Goal: Task Accomplishment & Management: Manage account settings

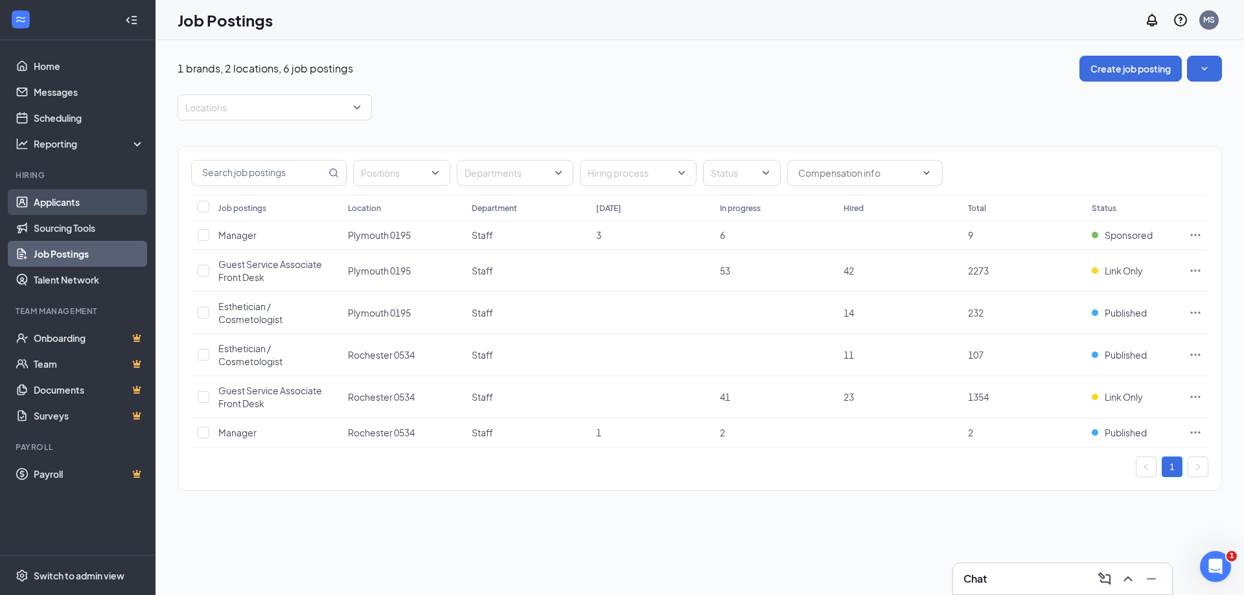
click at [47, 204] on link "Applicants" at bounding box center [89, 202] width 111 height 26
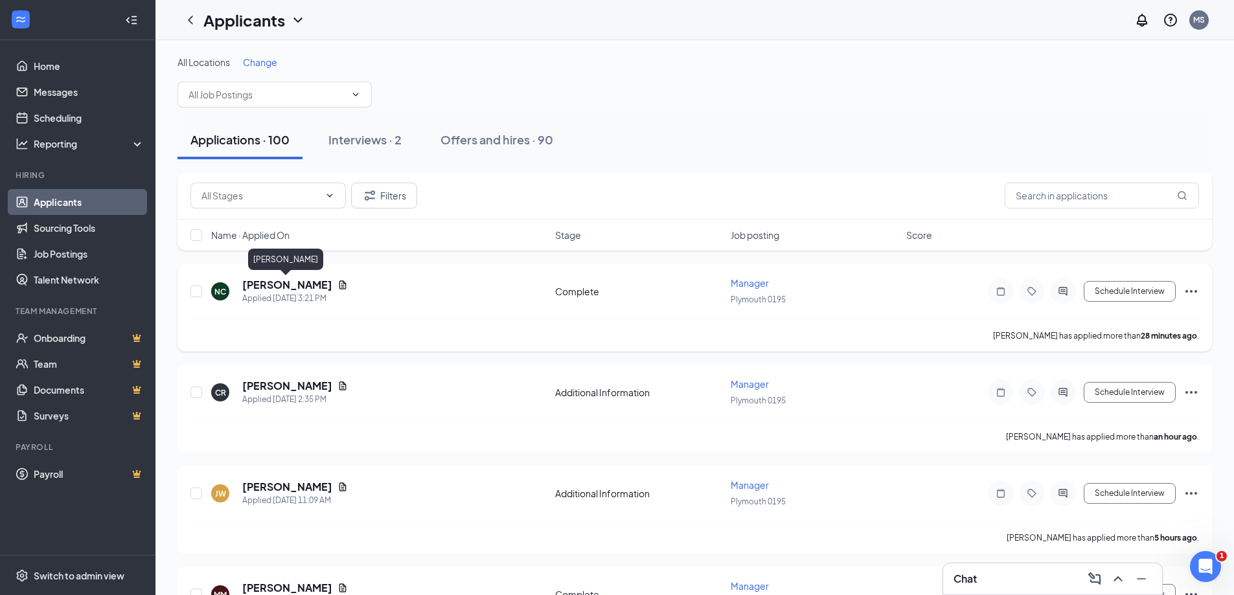
click at [298, 279] on h5 "[PERSON_NAME]" at bounding box center [287, 285] width 90 height 14
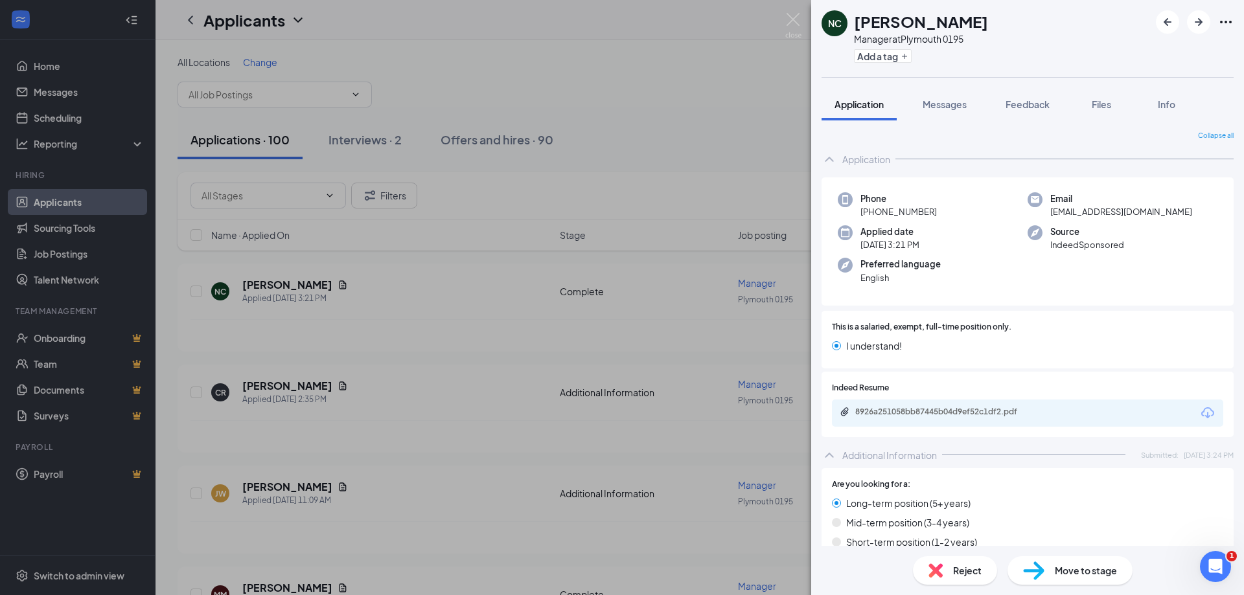
click at [962, 406] on div "8926a251058bb87445b04d9ef52c1df2.pdf" at bounding box center [1027, 413] width 391 height 27
click at [944, 407] on div "8926a251058bb87445b04d9ef52c1df2.pdf" at bounding box center [945, 412] width 181 height 10
click at [1084, 566] on span "Move to stage" at bounding box center [1085, 570] width 62 height 14
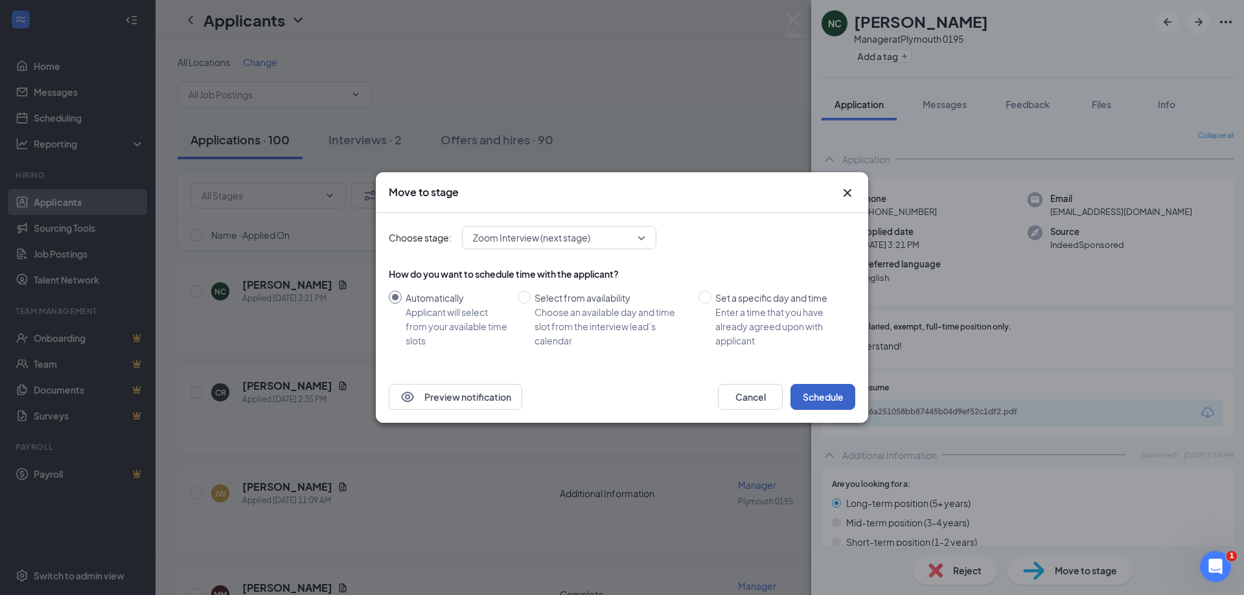
click at [828, 396] on button "Schedule" at bounding box center [822, 397] width 65 height 26
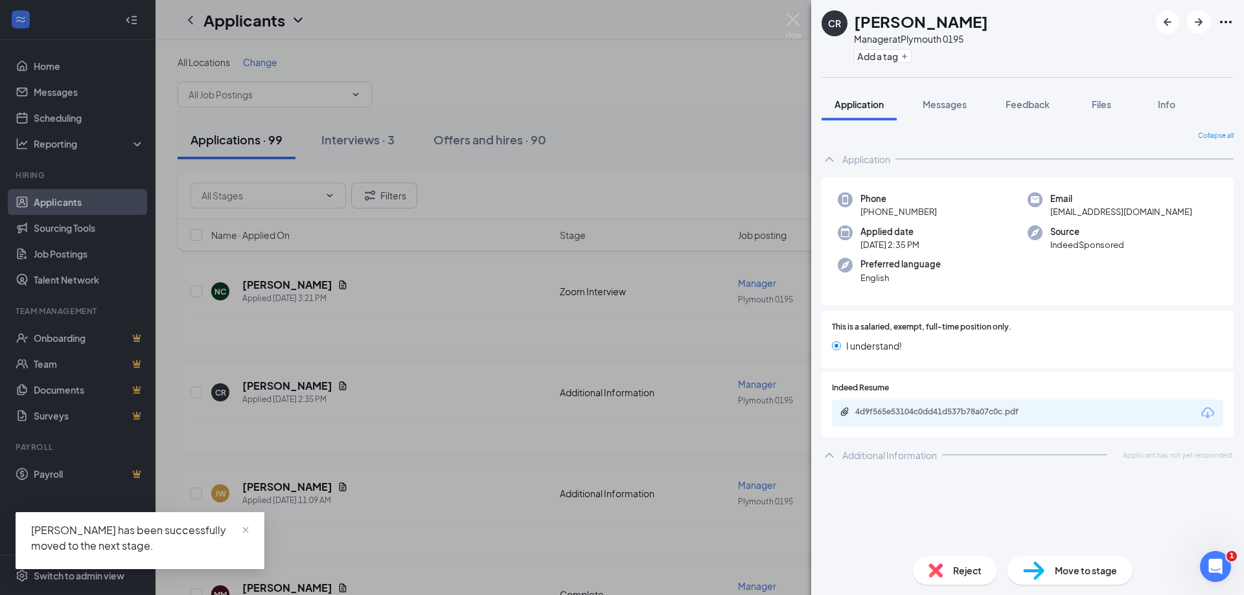
click at [747, 55] on div "CR [PERSON_NAME] Manager at [GEOGRAPHIC_DATA] 0195 Add a tag Application Messag…" at bounding box center [622, 297] width 1244 height 595
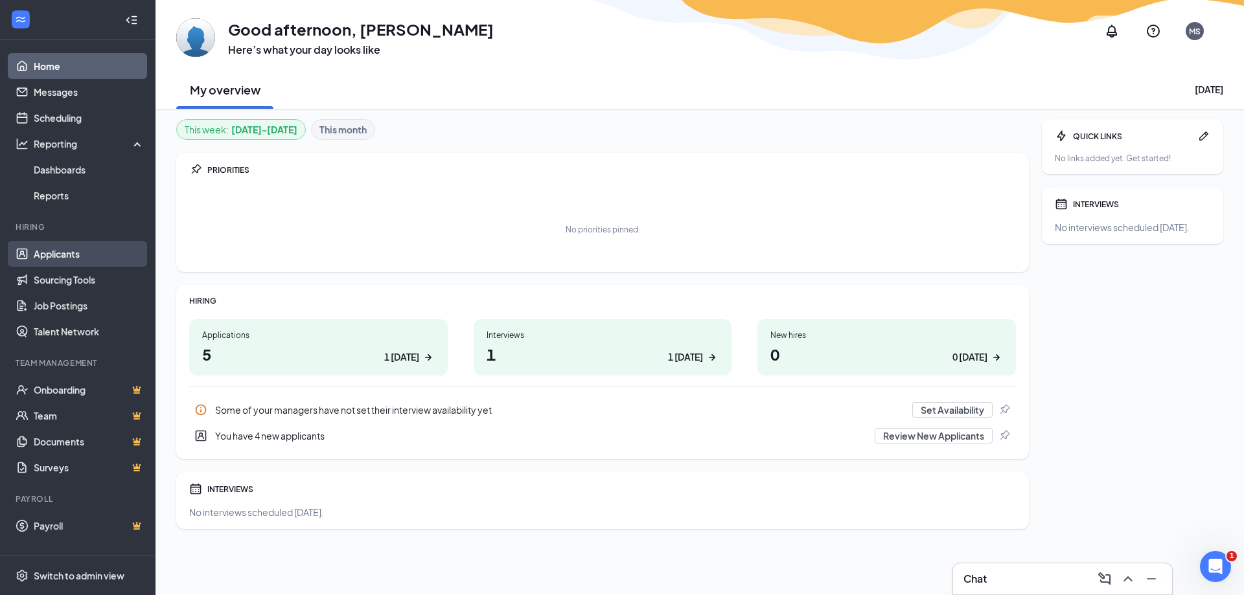
click at [77, 249] on link "Applicants" at bounding box center [89, 254] width 111 height 26
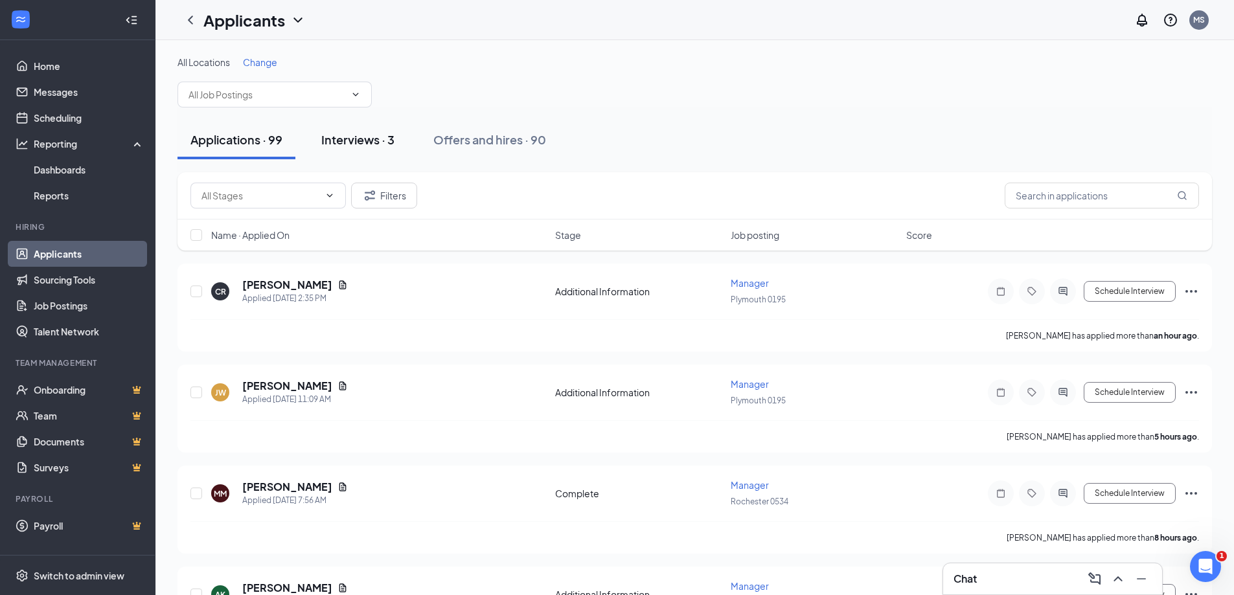
click at [356, 139] on div "Interviews · 3" at bounding box center [357, 139] width 73 height 16
